Goal: Information Seeking & Learning: Learn about a topic

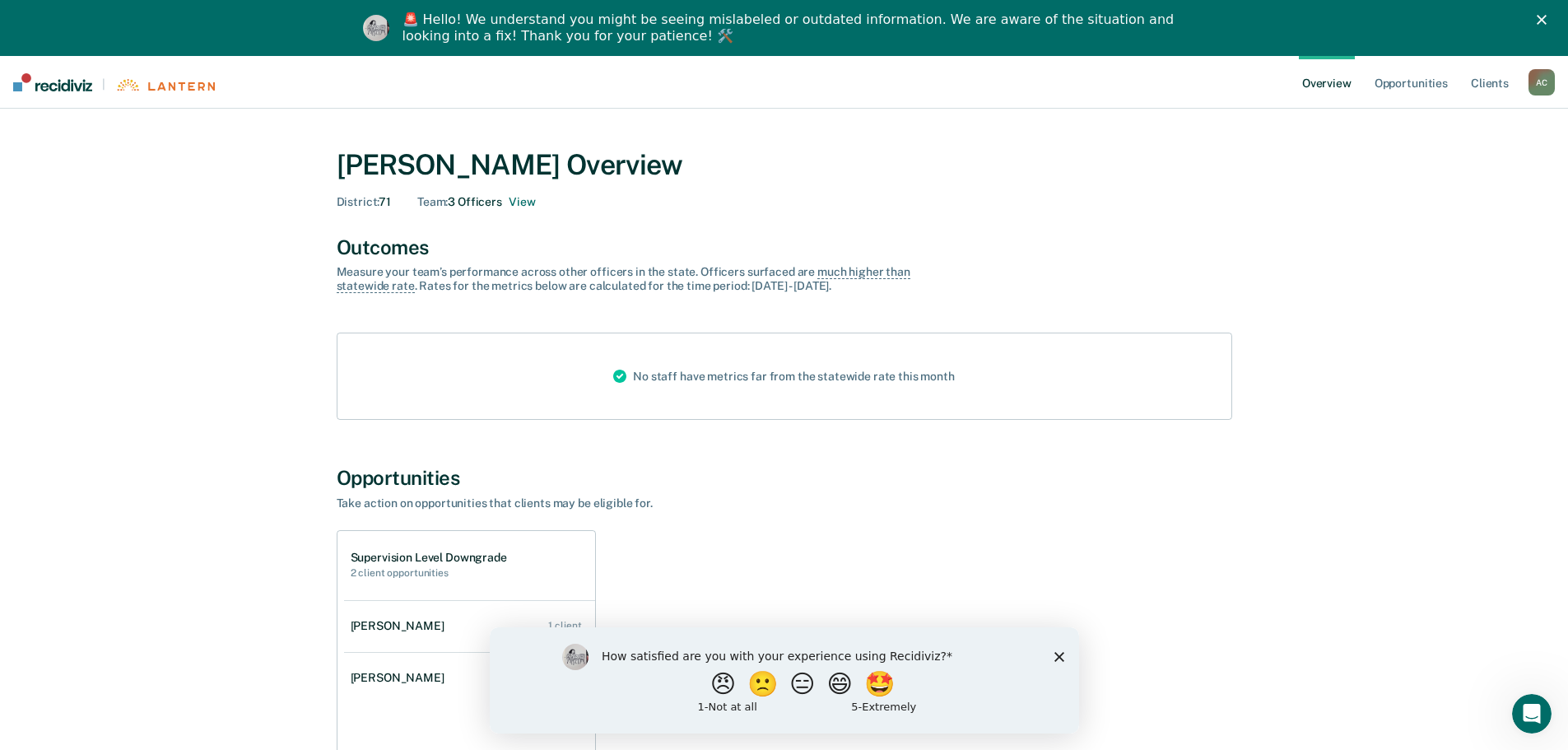
click at [1058, 655] on icon "Close survey" at bounding box center [1058, 655] width 10 height 10
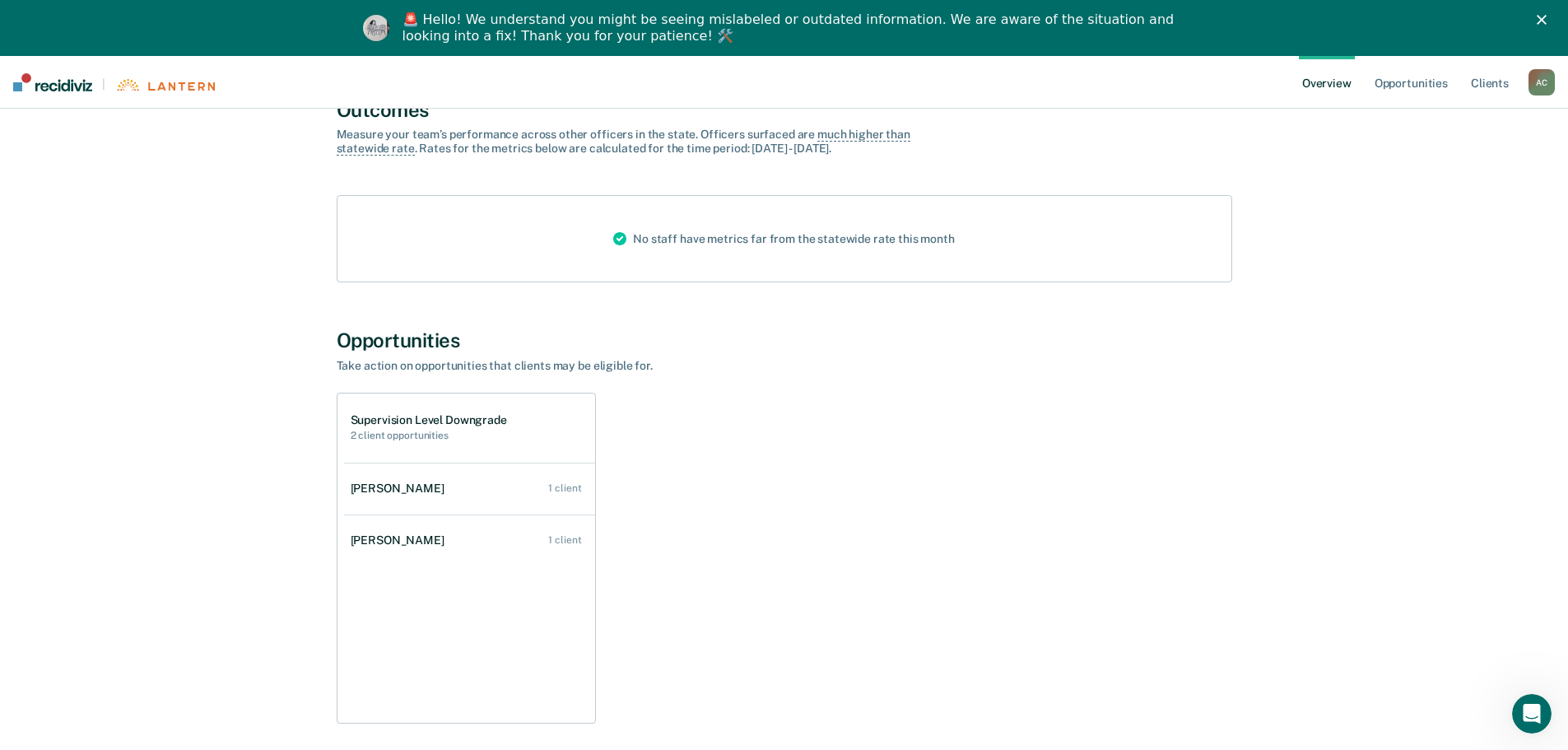
scroll to position [210, 0]
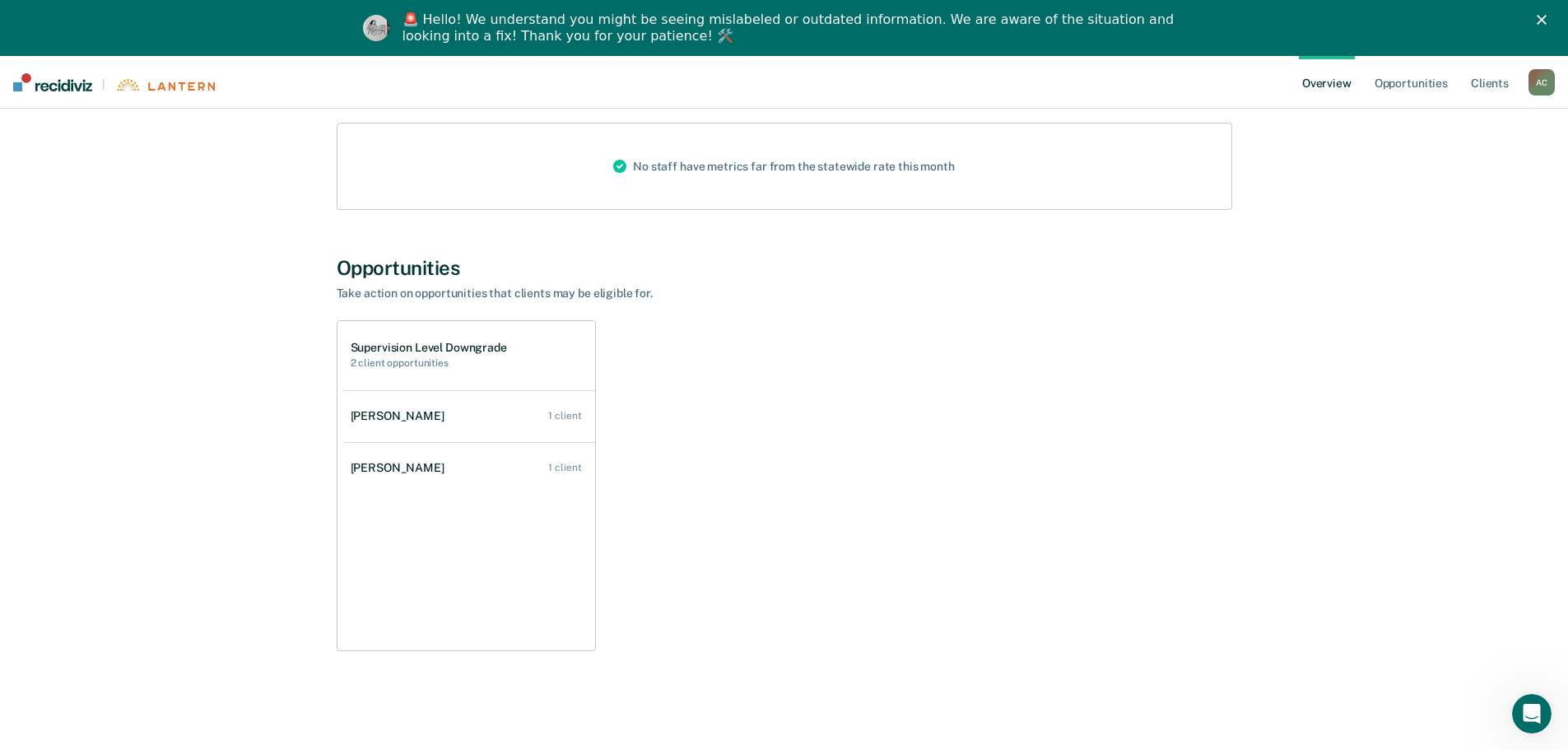
click at [389, 414] on div "[PERSON_NAME]" at bounding box center [400, 416] width 101 height 14
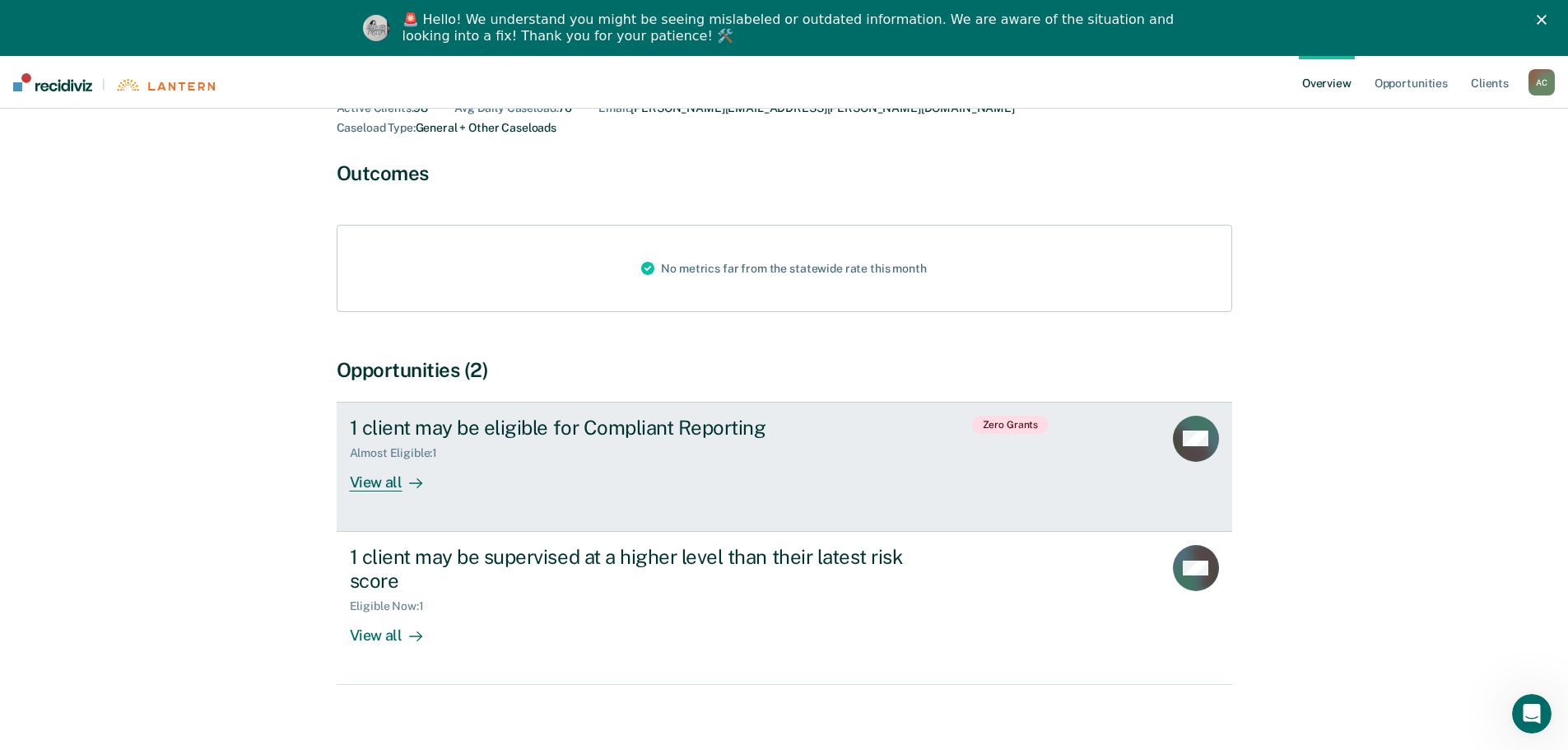
click at [383, 459] on div "View all" at bounding box center [395, 475] width 92 height 32
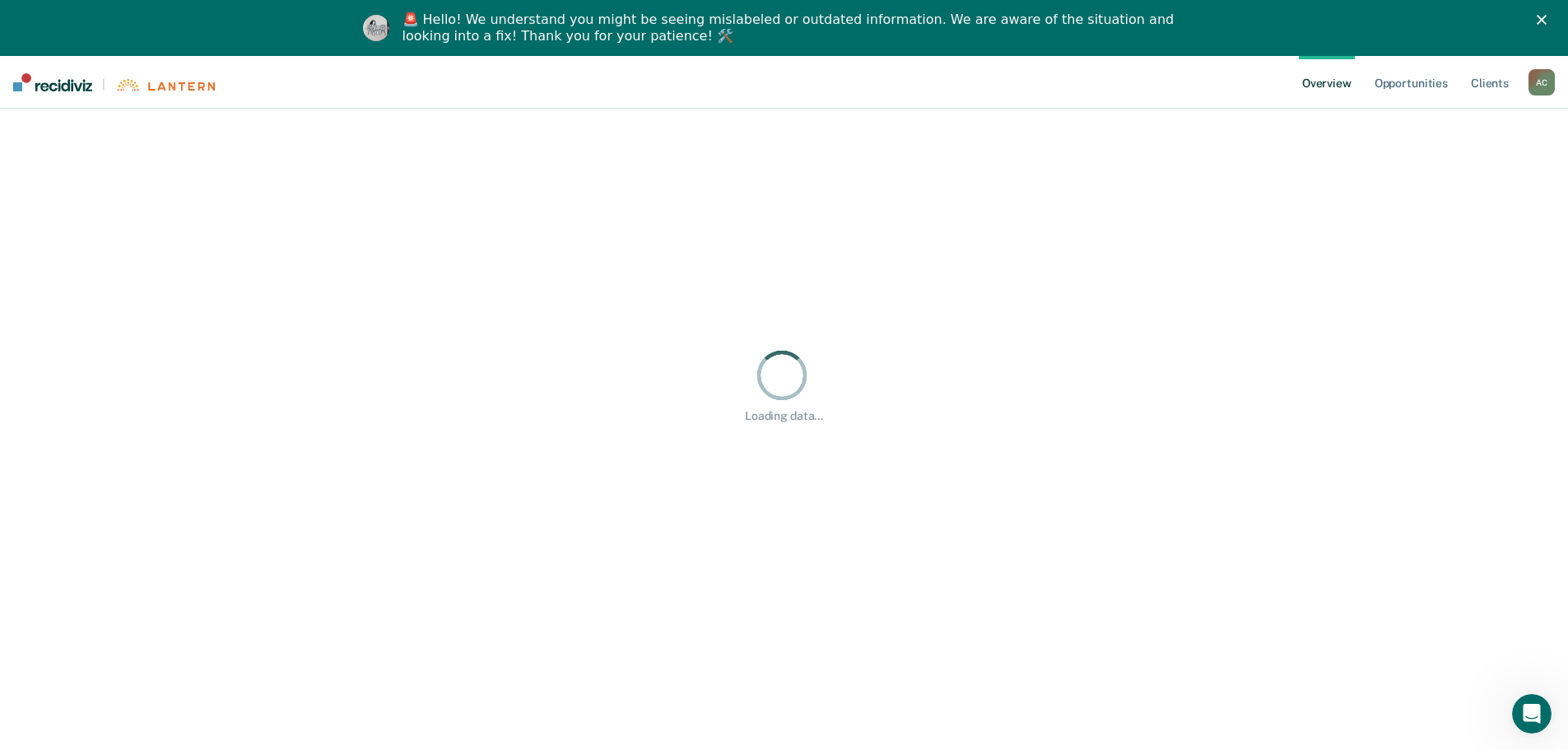
scroll to position [56, 0]
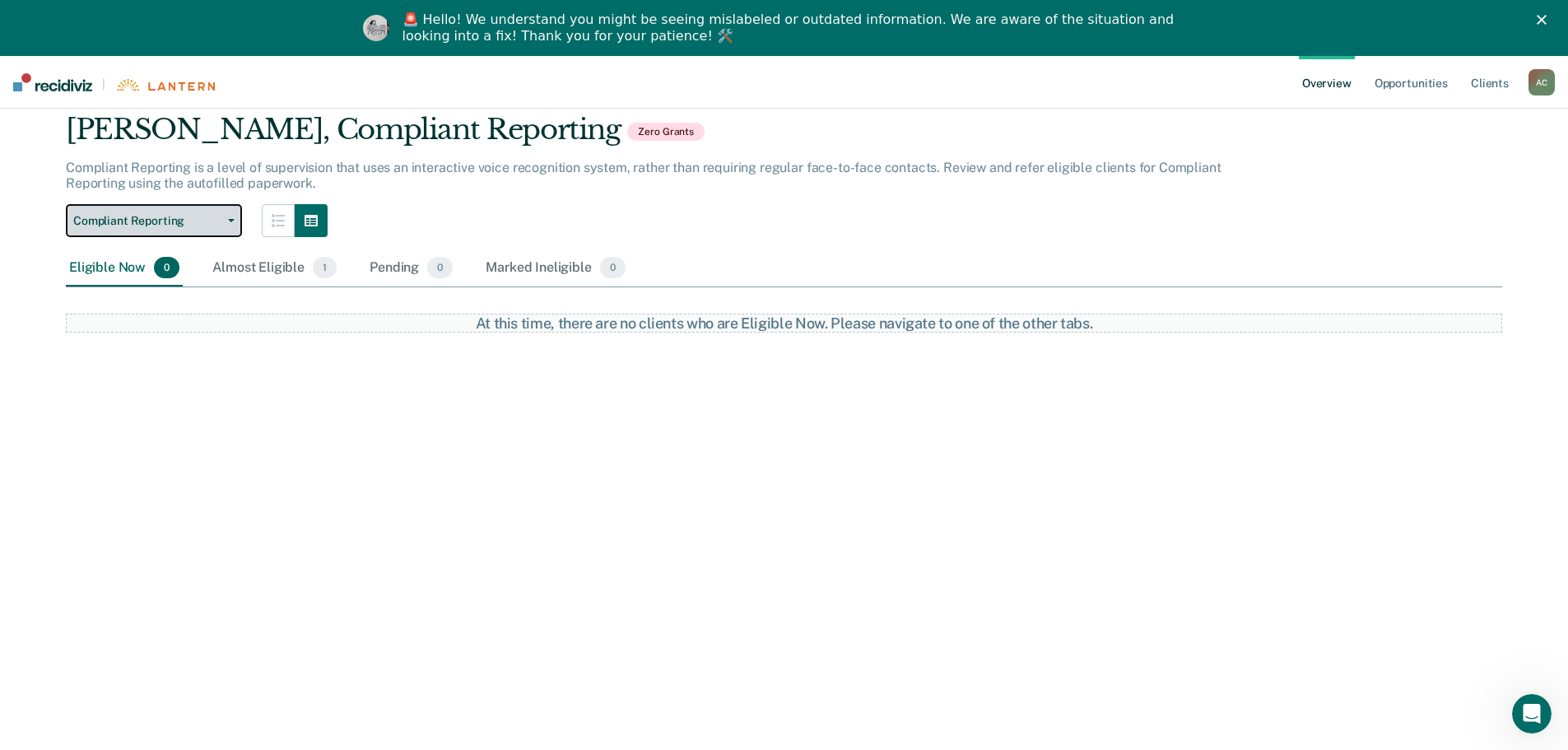
click at [157, 222] on span "Compliant Reporting" at bounding box center [147, 221] width 148 height 14
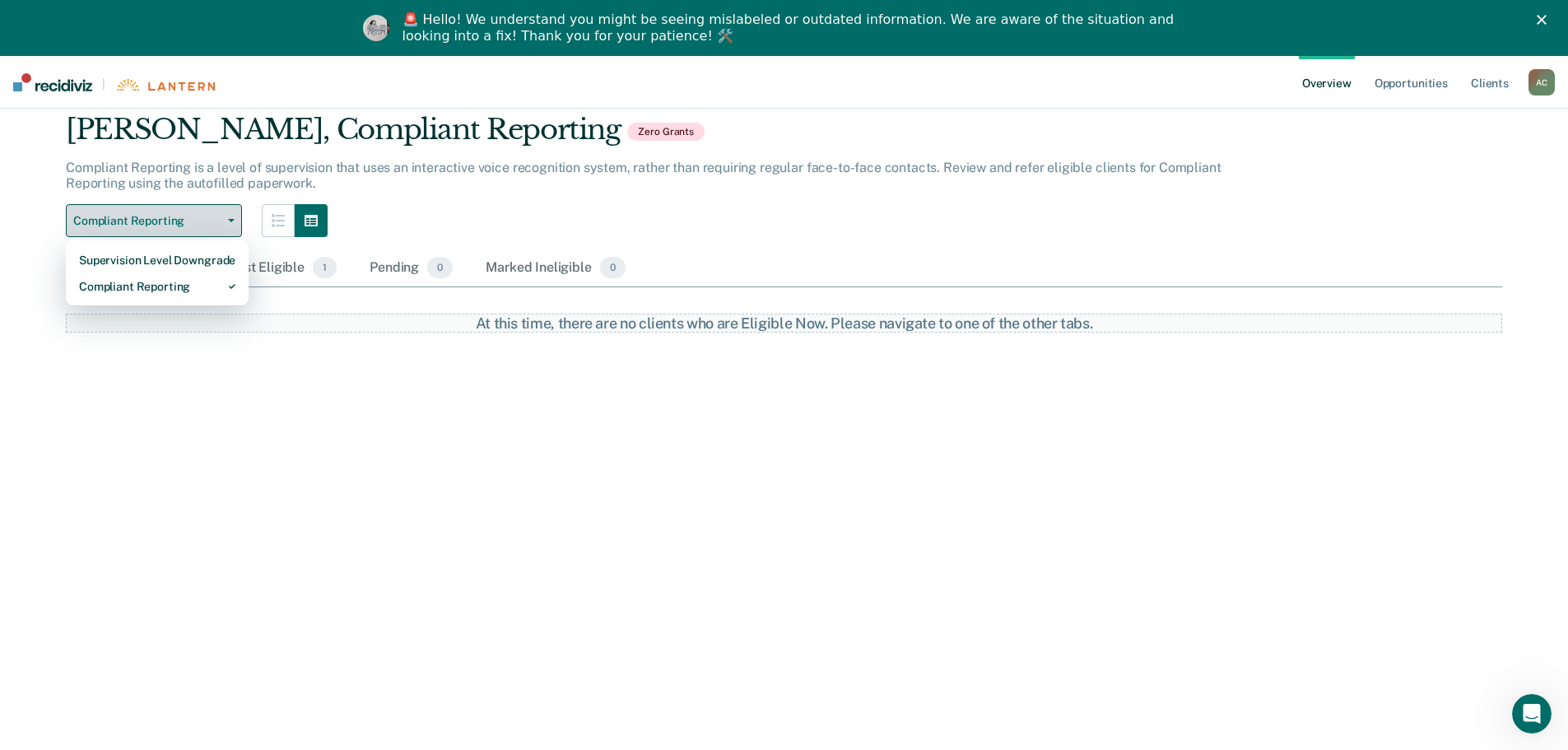
click at [155, 221] on span "Compliant Reporting" at bounding box center [147, 221] width 148 height 14
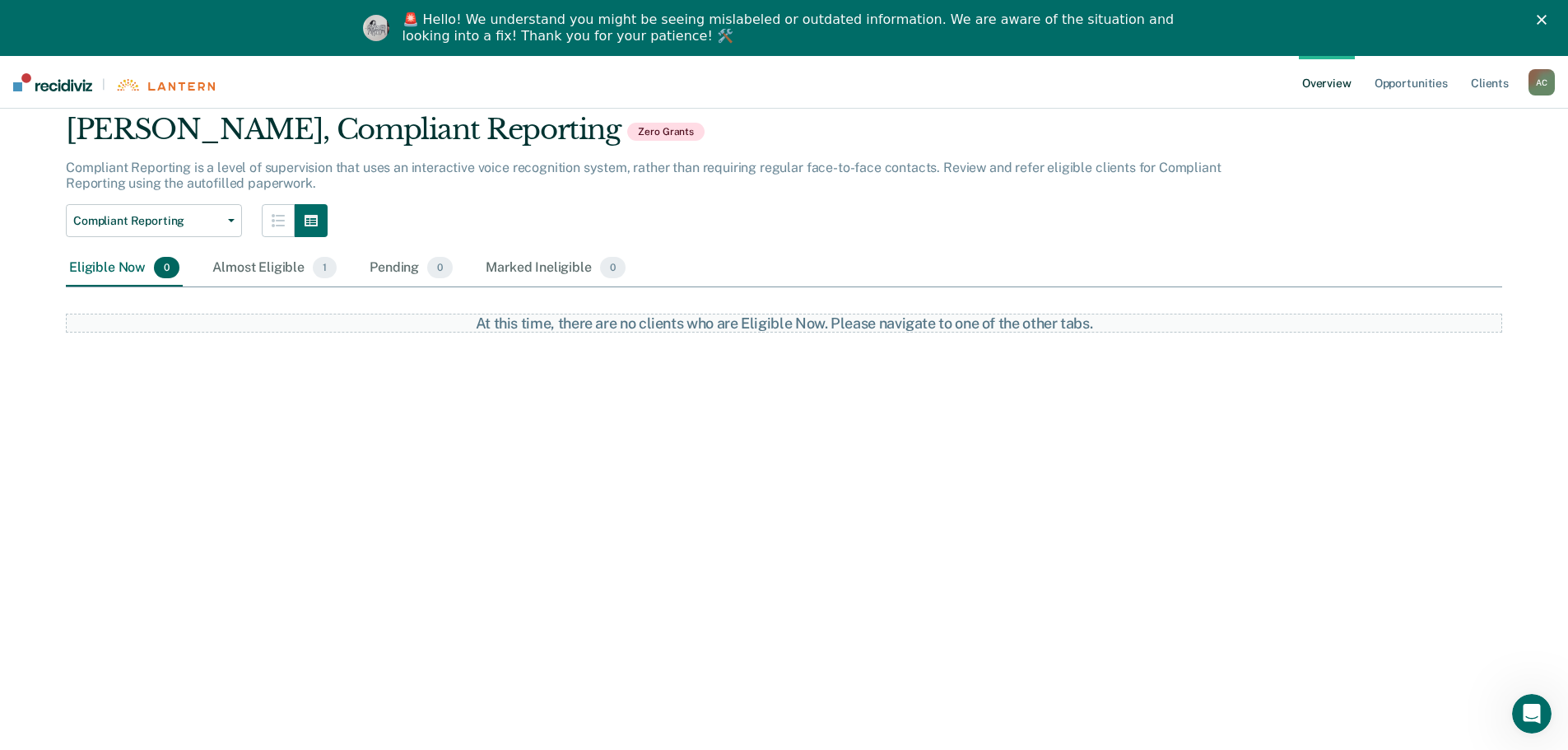
drag, startPoint x: 59, startPoint y: 2, endPoint x: 1373, endPoint y: 128, distance: 1320.0
click at [1378, 133] on div "[PERSON_NAME], Compliant Reporting Zero Grants Compliant Reporting is a level o…" at bounding box center [784, 223] width 1437 height 220
click at [1324, 86] on link "Overview" at bounding box center [1327, 82] width 56 height 53
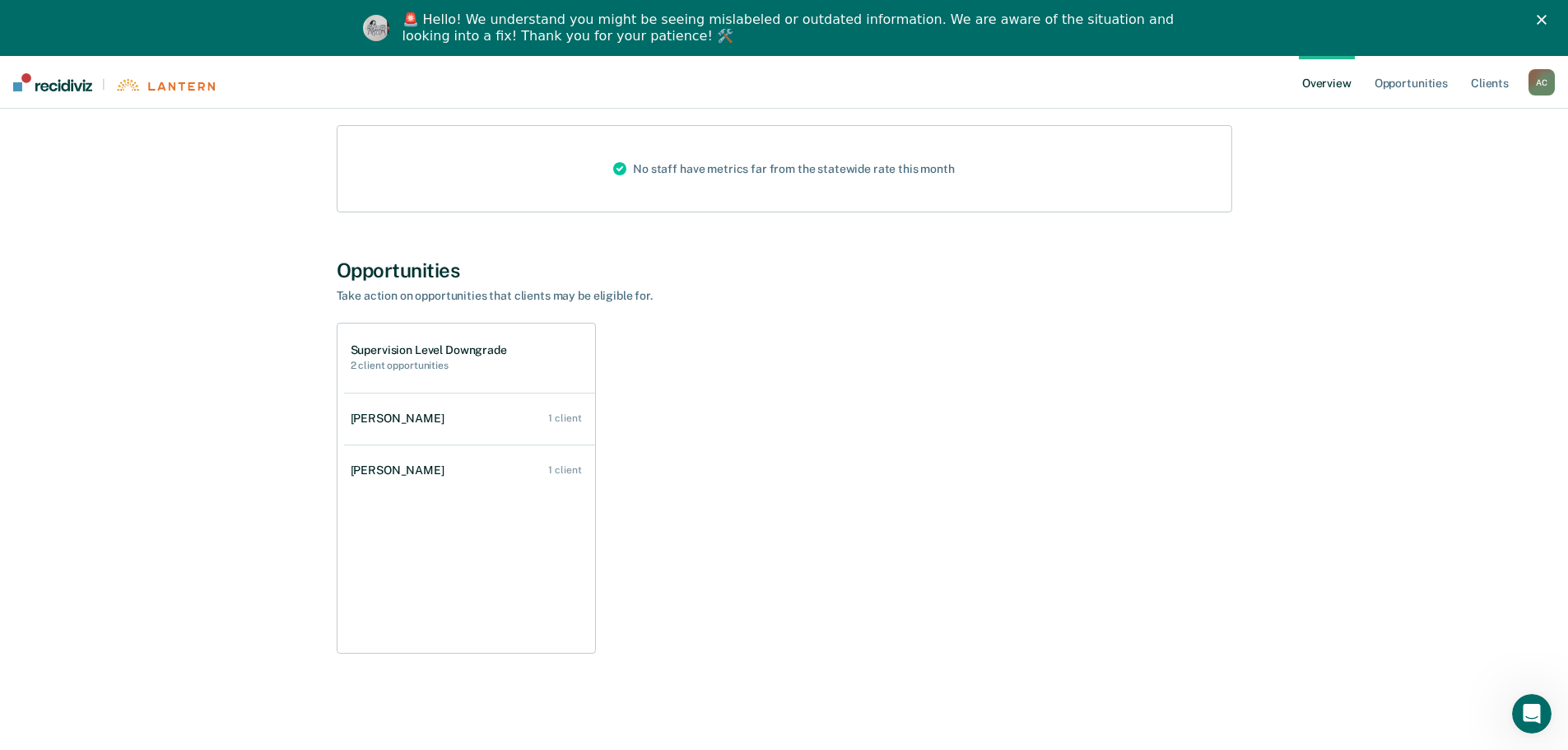
scroll to position [210, 0]
click at [403, 415] on div "[PERSON_NAME]" at bounding box center [400, 416] width 101 height 14
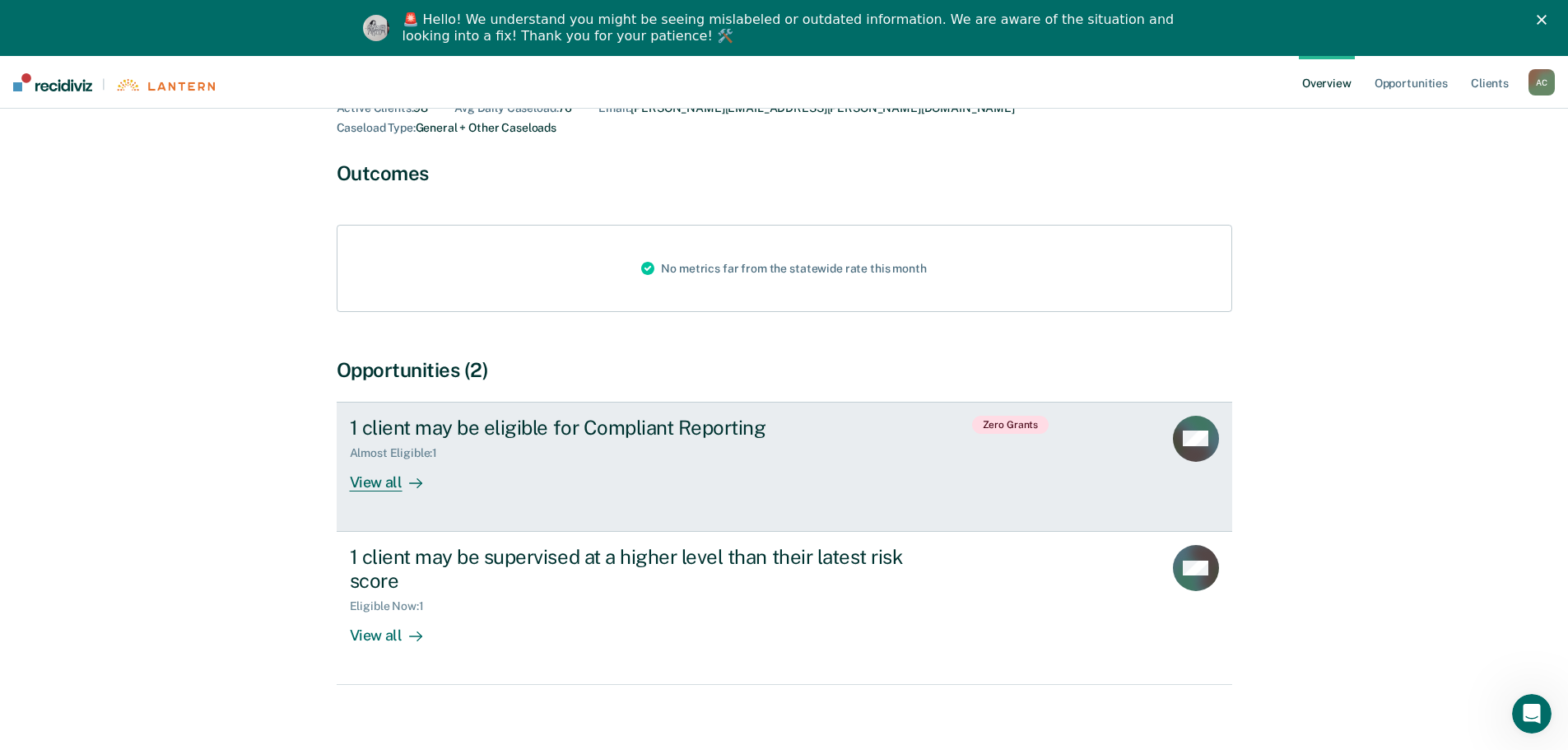
click at [378, 459] on div "View all" at bounding box center [395, 475] width 92 height 32
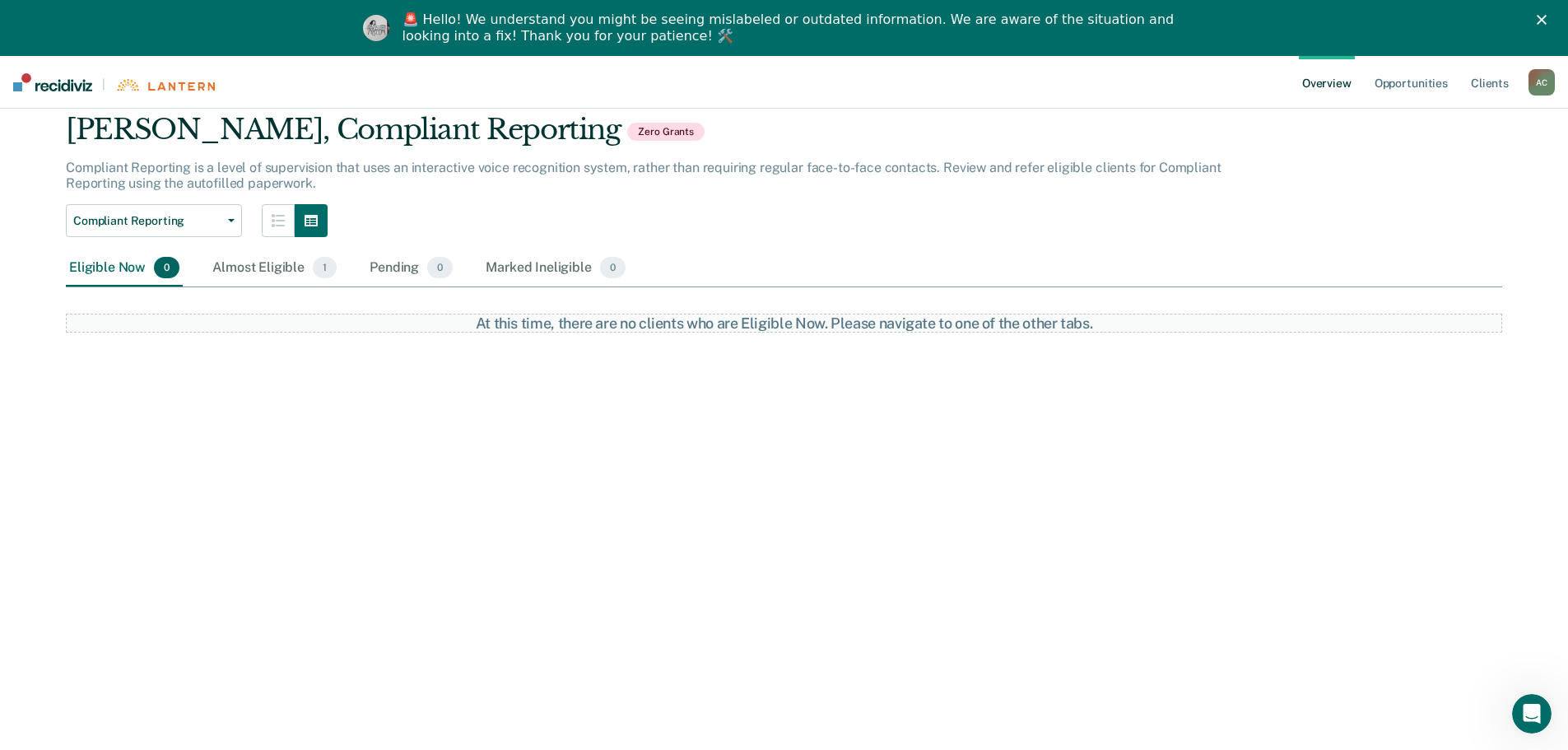
scroll to position [56, 0]
click at [286, 266] on div "Almost Eligible 1" at bounding box center [274, 268] width 131 height 36
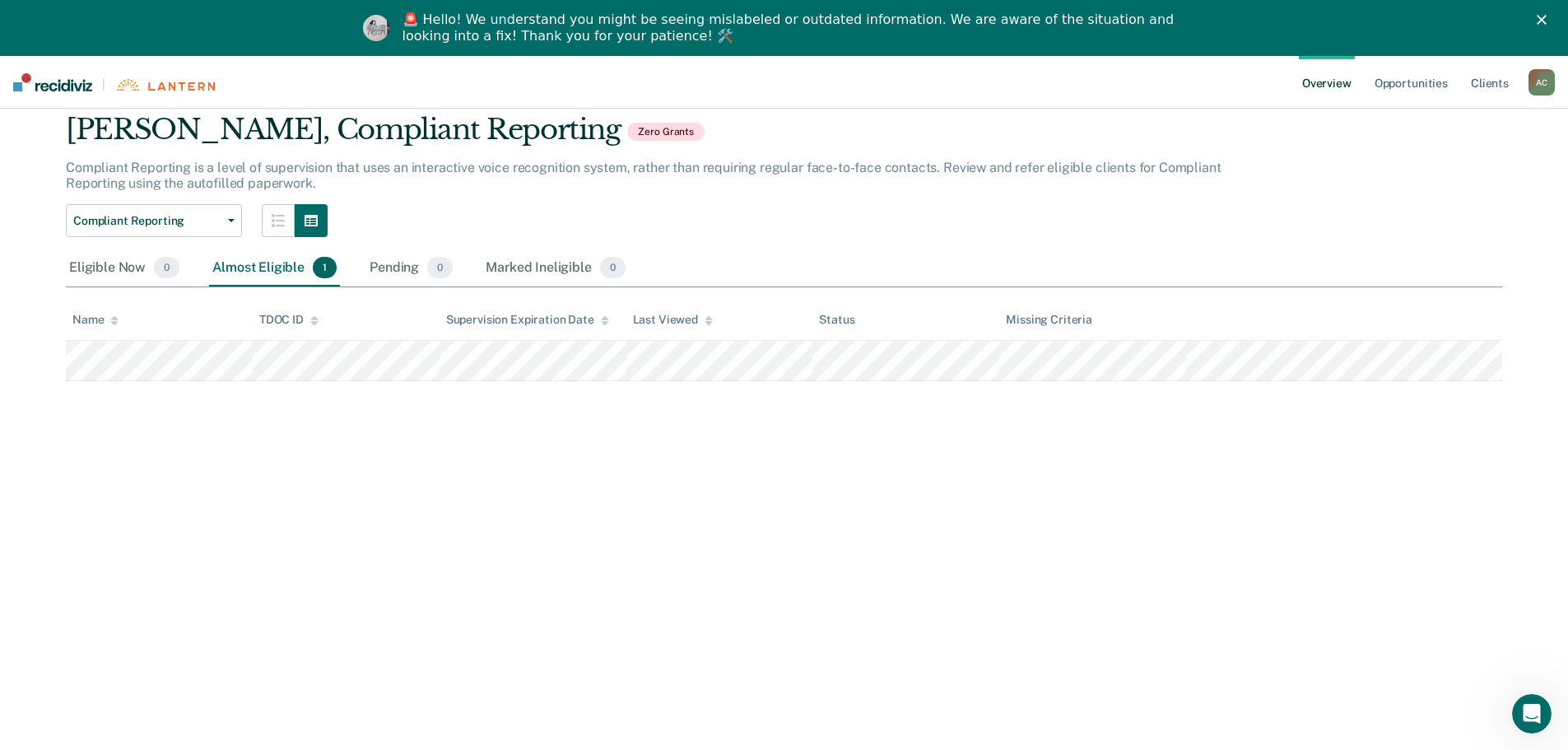
click at [62, 354] on div "[PERSON_NAME] Overview / [PERSON_NAME] Profile / Compliant Reporting [PERSON_NA…" at bounding box center [784, 227] width 1529 height 308
click at [1273, 367] on tr at bounding box center [784, 361] width 1437 height 40
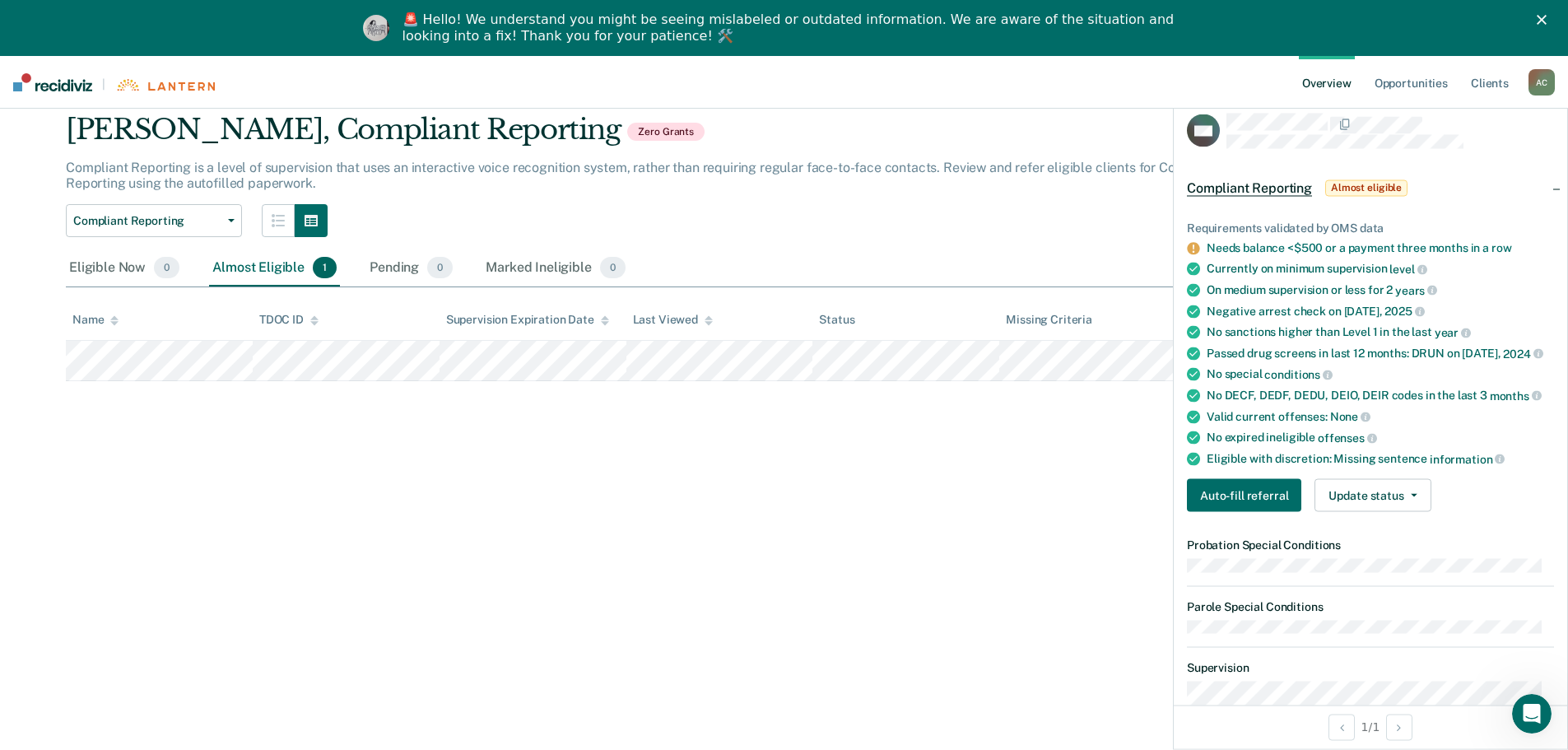
click at [324, 412] on div "[PERSON_NAME] Overview / [PERSON_NAME] Profile / Compliant Reporting [PERSON_NA…" at bounding box center [784, 385] width 1529 height 625
